Goal: Task Accomplishment & Management: Manage account settings

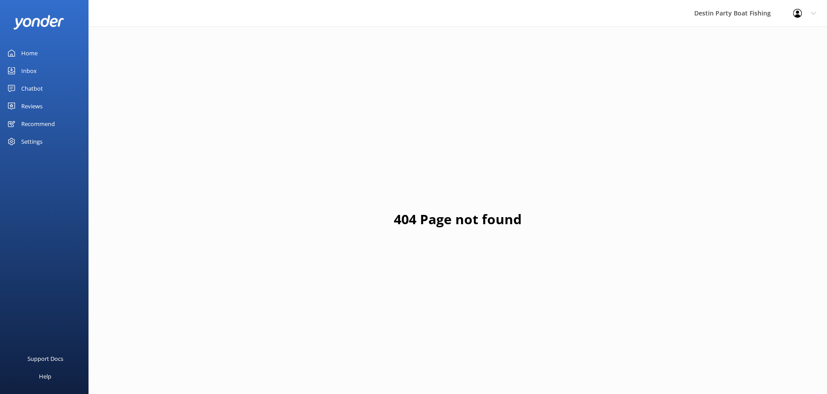
click at [66, 55] on link "Home" at bounding box center [44, 53] width 88 height 18
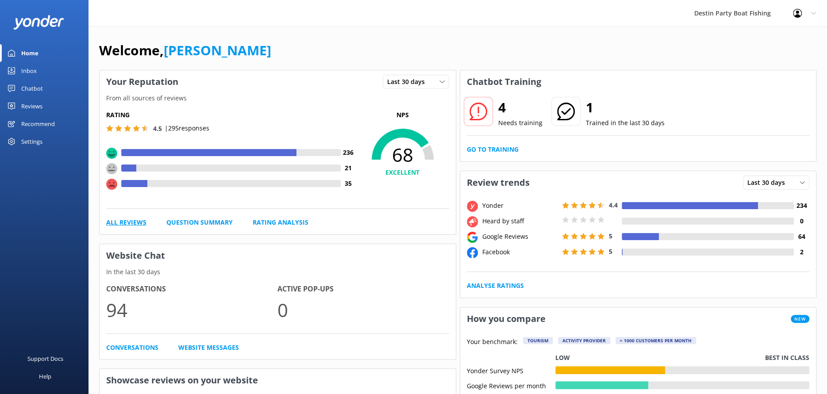
click at [133, 226] on link "All Reviews" at bounding box center [126, 223] width 40 height 10
